Goal: Contribute content

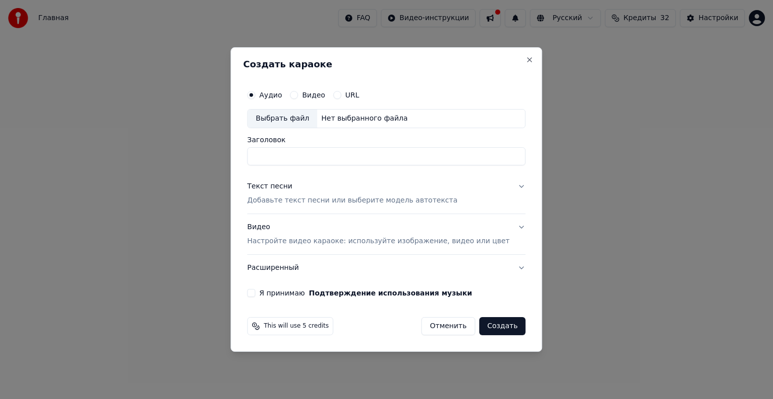
type input "**********"
click at [309, 201] on p "Добавьте текст песни или выберите модель автотекста" at bounding box center [352, 201] width 210 height 10
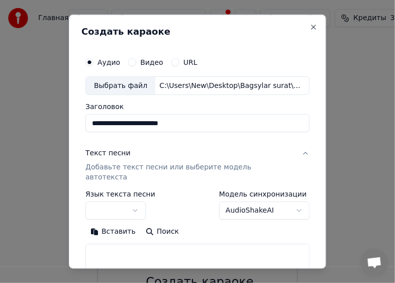
select select "**"
click at [116, 224] on button "Вставить" at bounding box center [113, 232] width 55 height 16
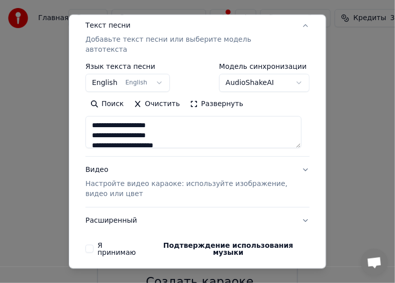
scroll to position [152, 0]
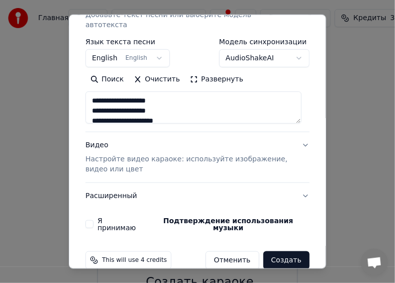
click at [99, 157] on p "Настройте видео караоке: используйте изображение, видео или цвет" at bounding box center [190, 164] width 208 height 20
type textarea "**********"
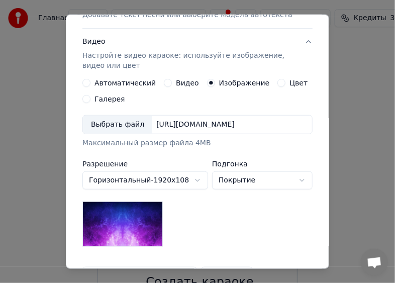
click at [107, 118] on div "Выбрать файл" at bounding box center [117, 125] width 69 height 18
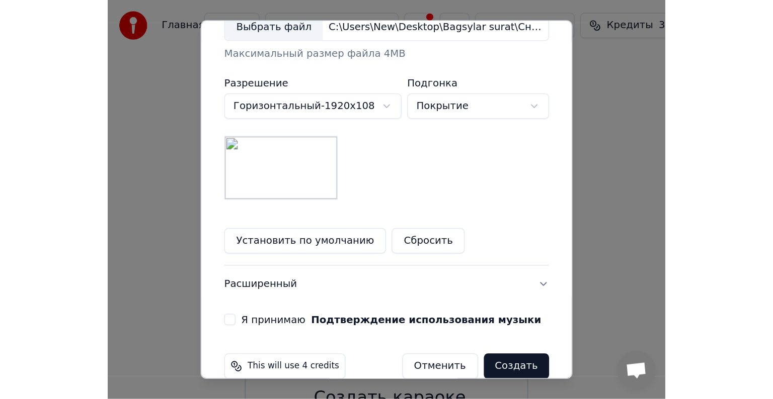
scroll to position [273, 0]
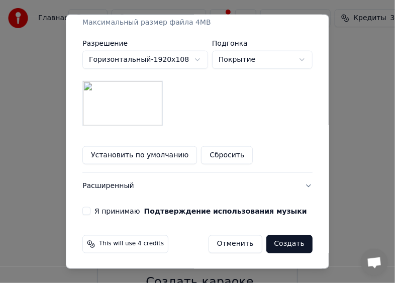
click at [85, 209] on button "Я принимаю Подтверждение использования музыки" at bounding box center [86, 211] width 8 height 8
click at [288, 249] on button "Создать" at bounding box center [290, 244] width 46 height 18
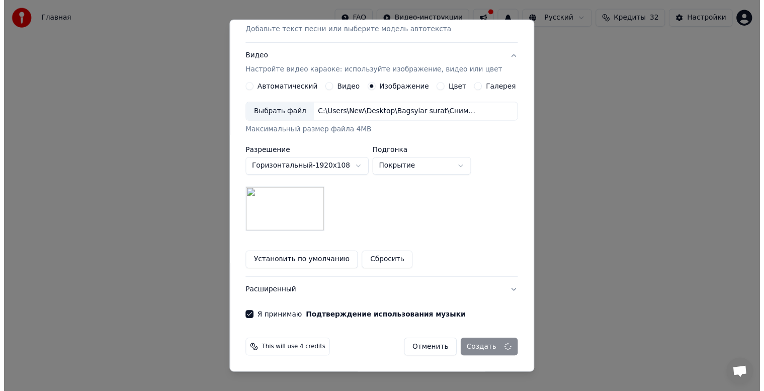
scroll to position [143, 0]
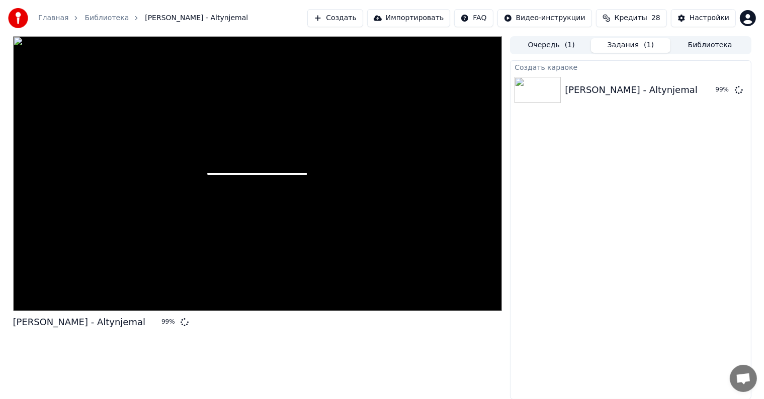
click at [403, 396] on div "[PERSON_NAME] - Altynjemal 99 %" at bounding box center [257, 218] width 489 height 364
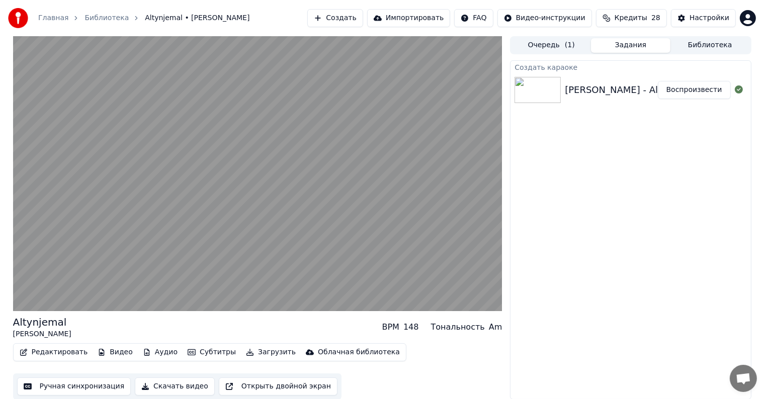
drag, startPoint x: 464, startPoint y: 376, endPoint x: 464, endPoint y: 399, distance: 23.1
click at [464, 399] on html "Главная Библиотека Altynjemal • Hemra Rejepow Создать Импортировать FAQ Видео-и…" at bounding box center [382, 199] width 764 height 399
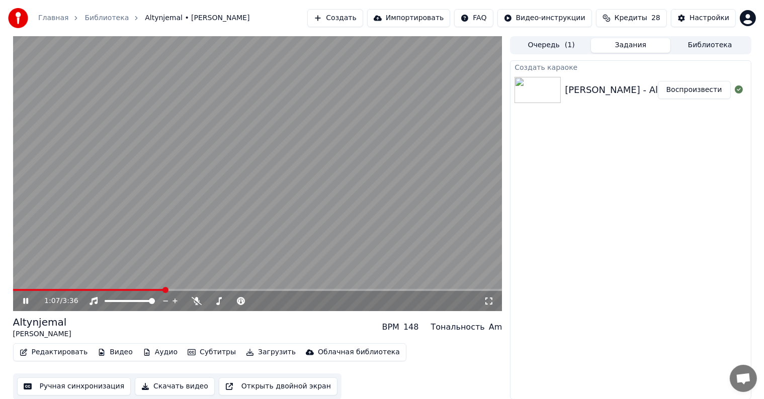
click at [382, 267] on video at bounding box center [257, 173] width 489 height 275
click at [704, 47] on body "Главная Библиотека Altynjemal • Hemra Rejepow Создать Импортировать FAQ Видео-и…" at bounding box center [382, 199] width 764 height 399
click at [680, 46] on button "Библиотека" at bounding box center [709, 45] width 79 height 15
